Goal: Information Seeking & Learning: Learn about a topic

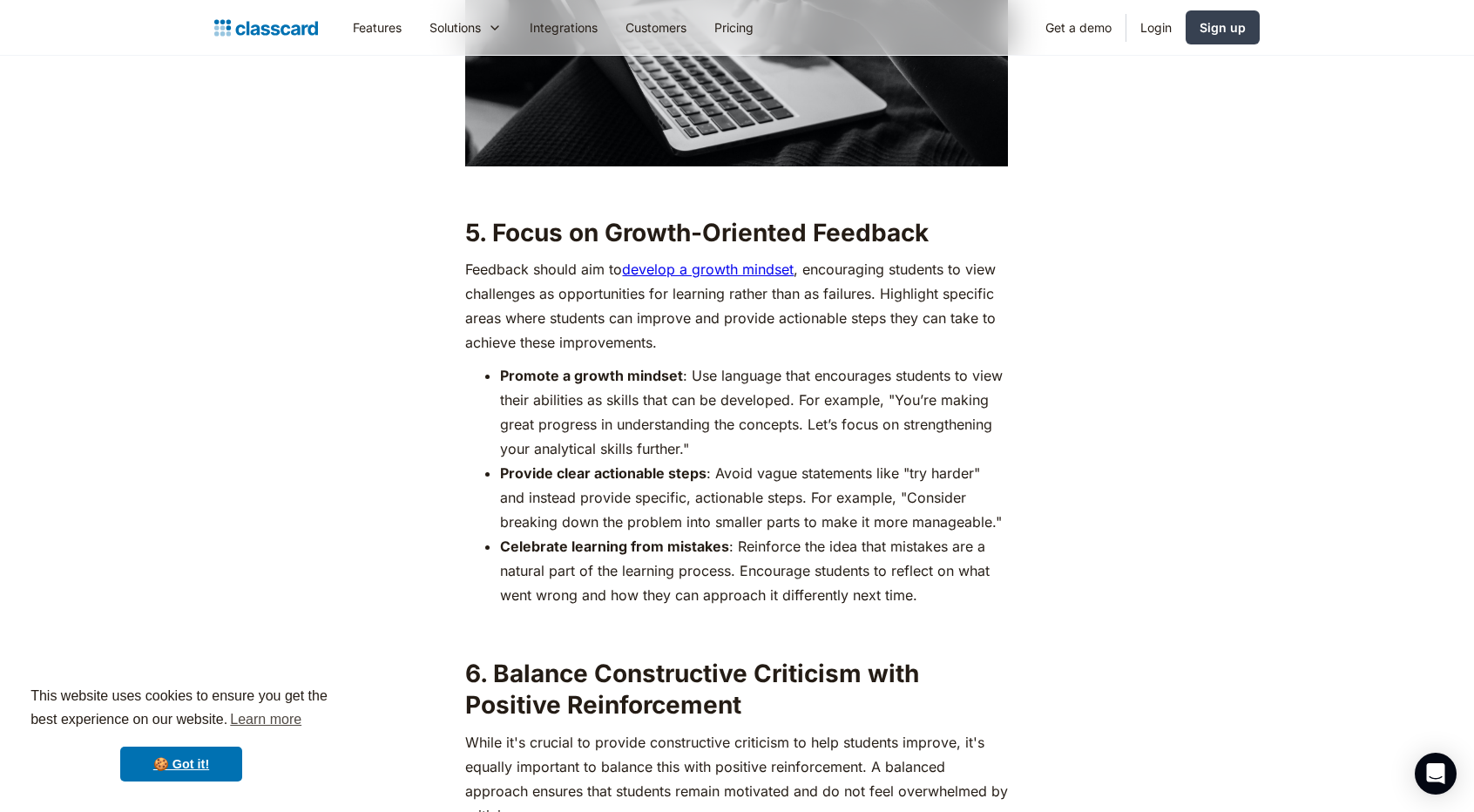
scroll to position [4376, 0]
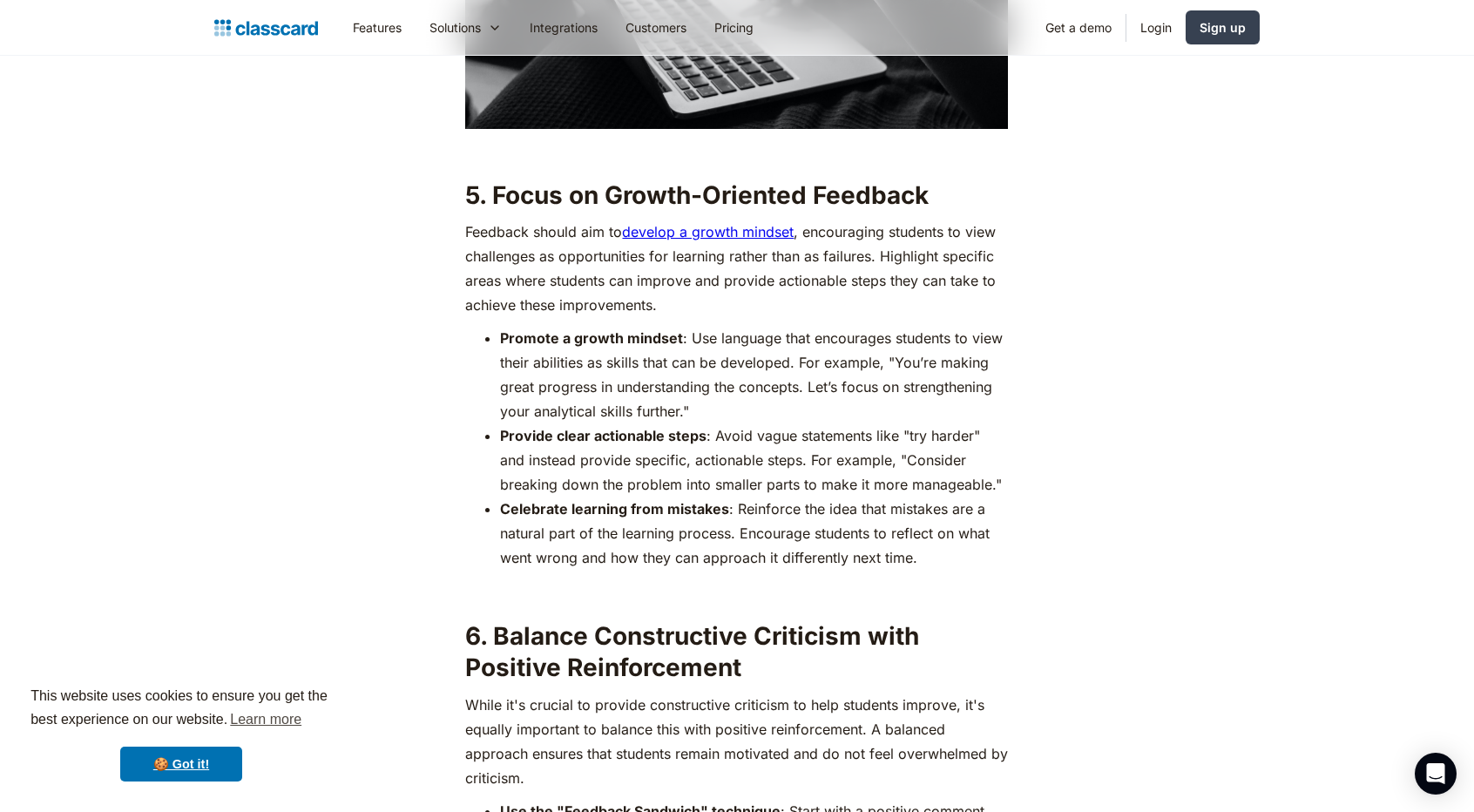
click at [825, 224] on p "Feedback should aim to develop a growth mindset , encouraging students to view …" at bounding box center [737, 268] width 543 height 98
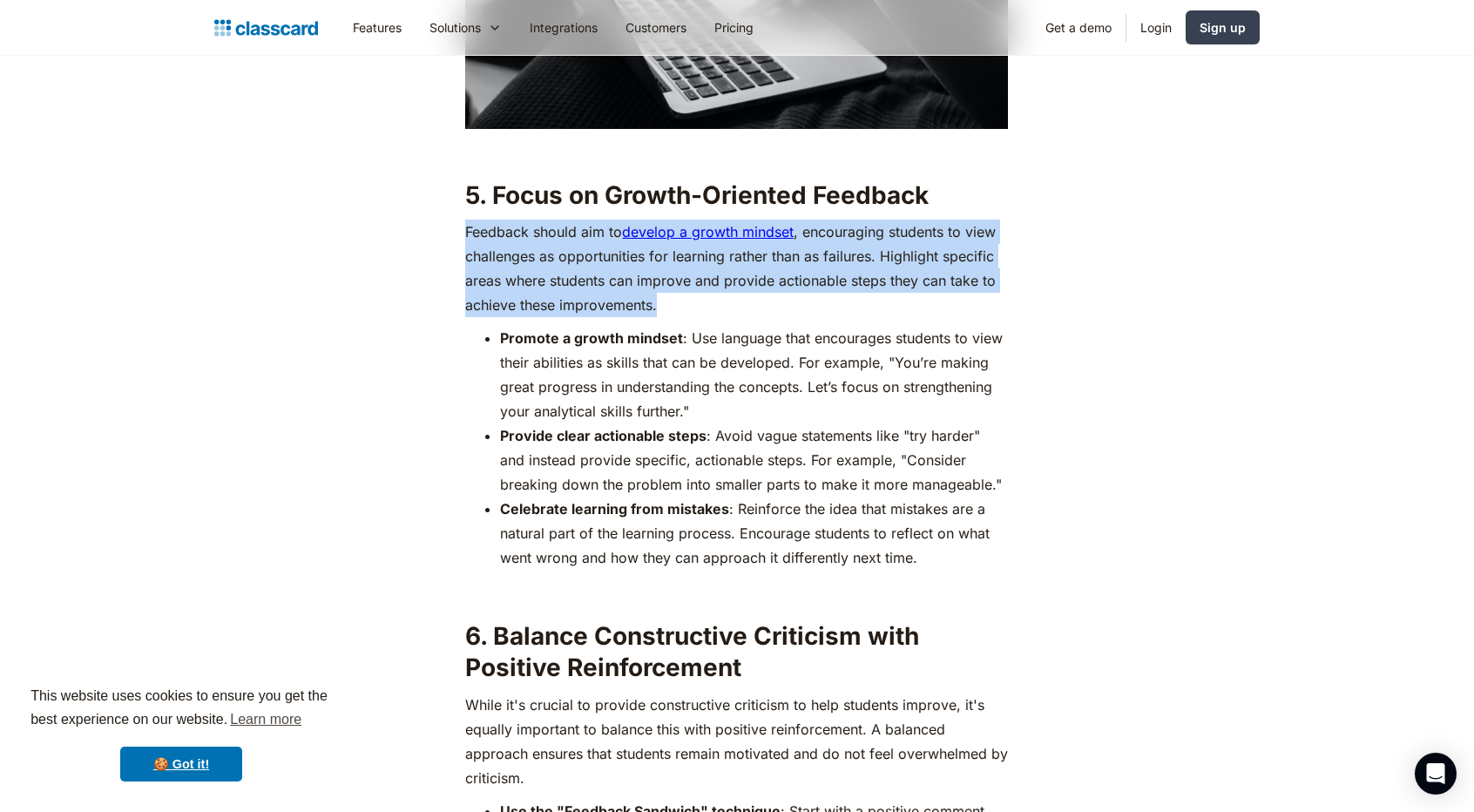
click at [825, 224] on p "Feedback should aim to develop a growth mindset , encouraging students to view …" at bounding box center [737, 268] width 543 height 98
click at [884, 236] on p "Feedback should aim to develop a growth mindset , encouraging students to view …" at bounding box center [737, 268] width 543 height 98
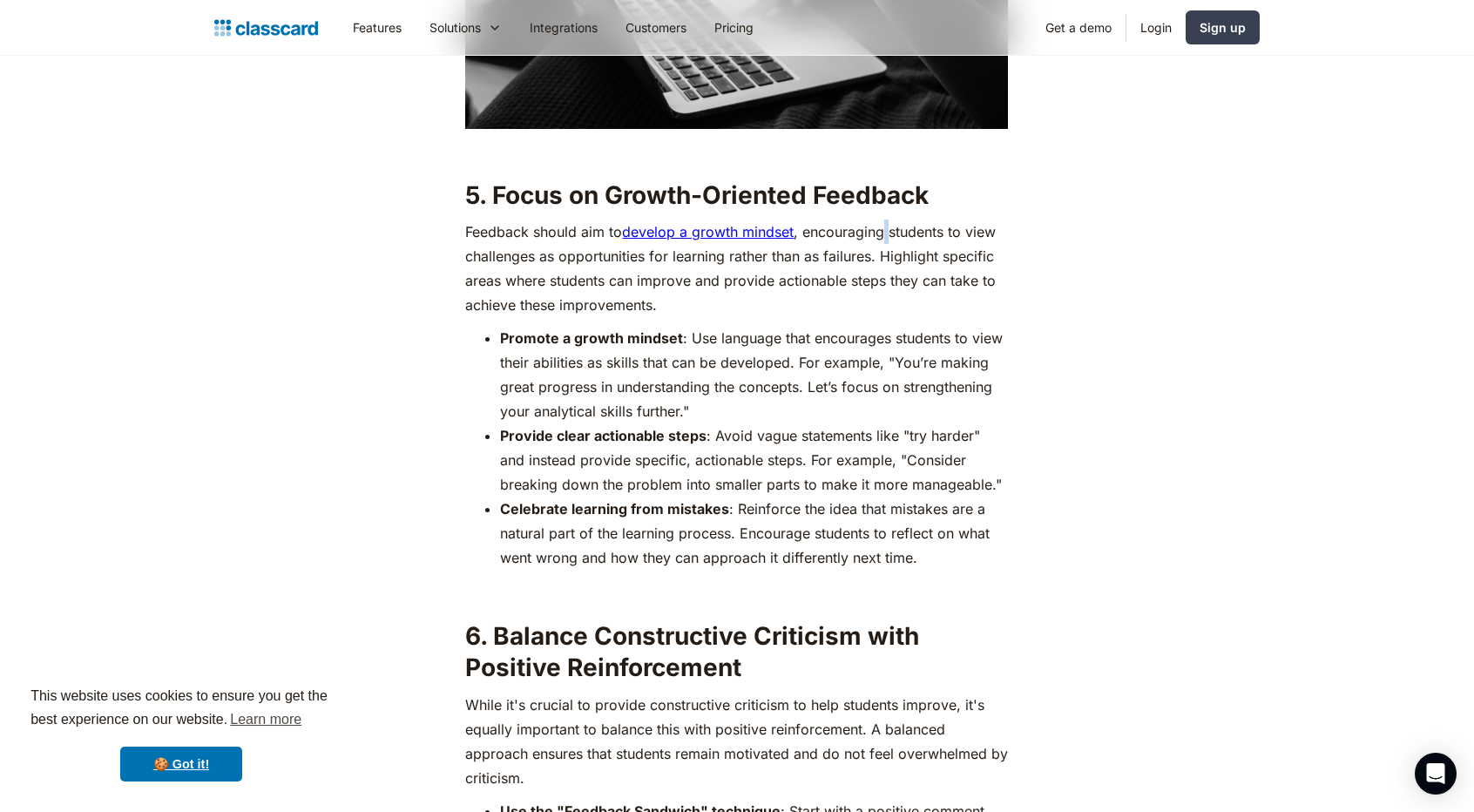
click at [884, 236] on p "Feedback should aim to develop a growth mindset , encouraging students to view …" at bounding box center [737, 268] width 543 height 98
click at [475, 262] on p "Feedback should aim to develop a growth mindset , encouraging students to view …" at bounding box center [737, 268] width 543 height 98
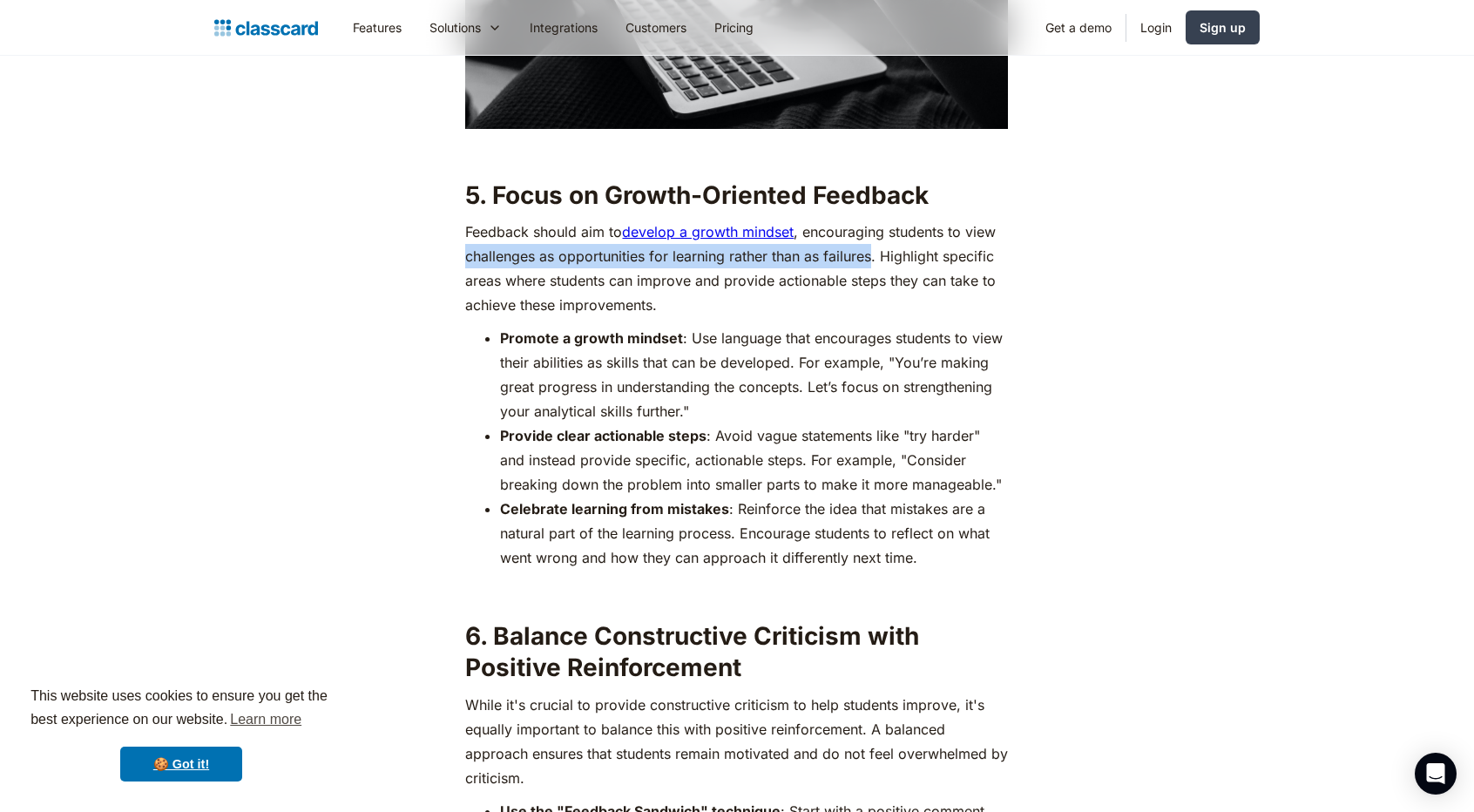
copy p "challenges as opportunities for learning rather than as failures"
